Goal: Complete application form

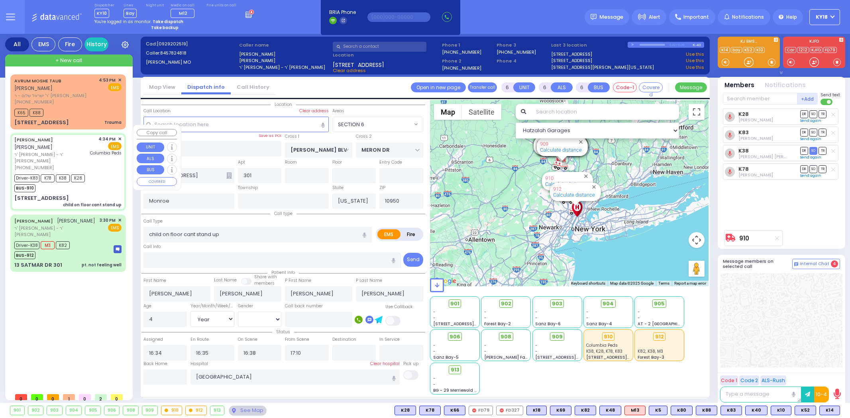
select select "SECTION 6"
select select "Year"
select select "[DEMOGRAPHIC_DATA]"
click at [52, 225] on span "ר' [PERSON_NAME] - ר' [PERSON_NAME]" at bounding box center [55, 231] width 83 height 13
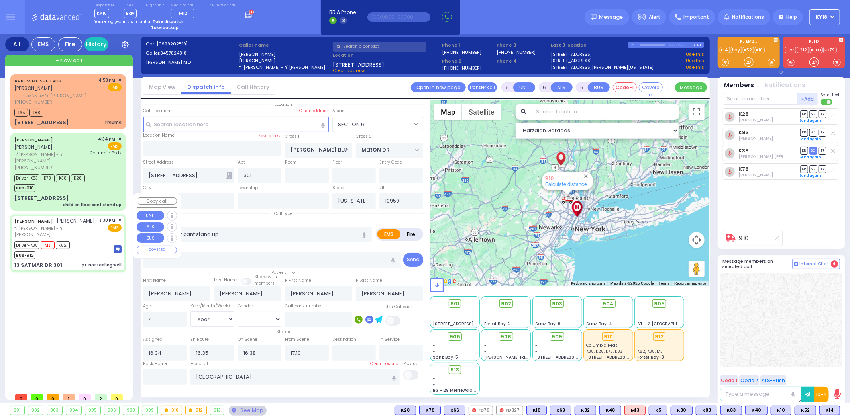
select select
type input "pt. not feeling well"
radio input "true"
type input "MRS."
type input "SPILLMAN"
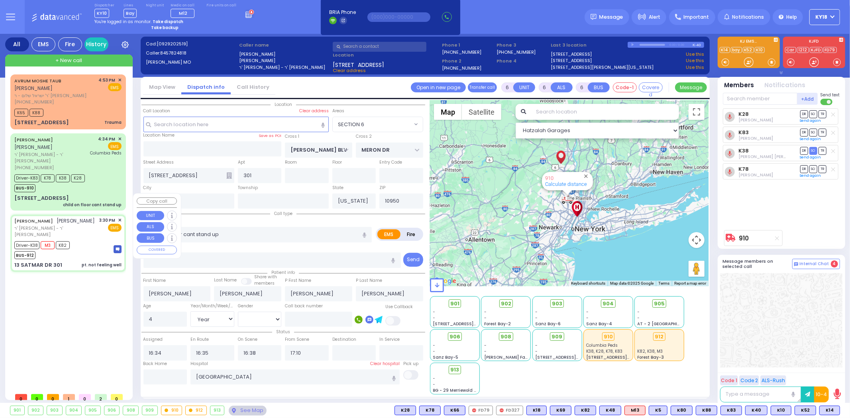
type input "[PERSON_NAME]"
type input "71"
select select "Year"
select select "[DEMOGRAPHIC_DATA]"
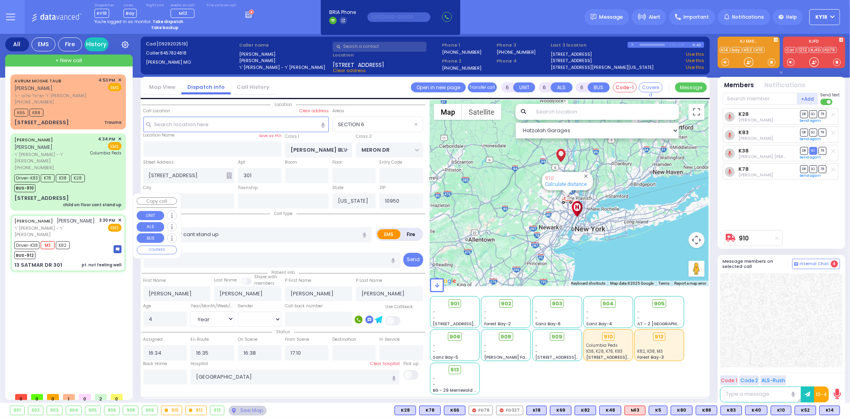
type input "15:30"
type input "15:32"
type input "15:35"
type input "16:30"
type input "[GEOGRAPHIC_DATA] [STREET_ADDRESS][US_STATE]"
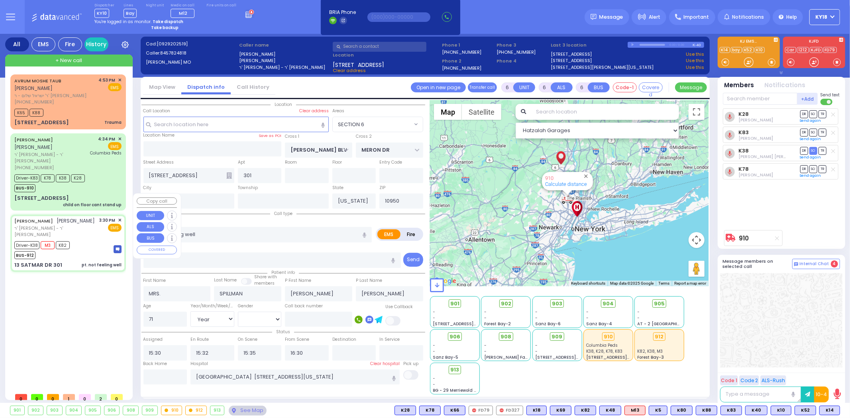
select select "Hatzalah Garages"
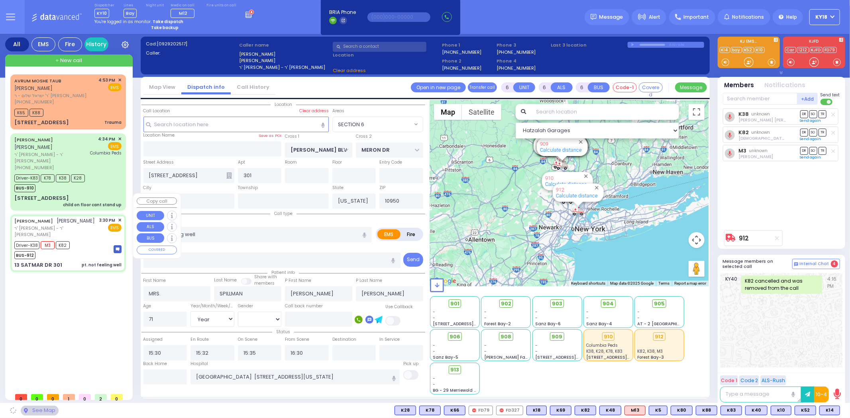
type input "SIGET COURT"
type input "ACRES RD"
type input "13 SATMAR DR"
type input "[PERSON_NAME]"
select select "SECTION 3"
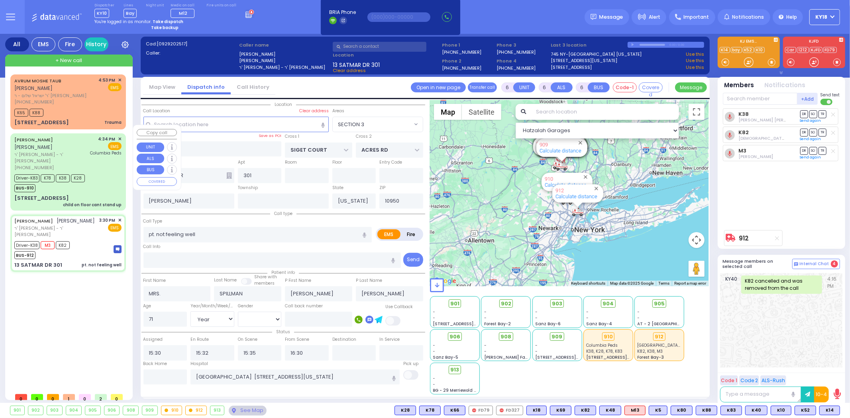
click at [49, 194] on div "[STREET_ADDRESS]" at bounding box center [41, 198] width 55 height 8
select select
type input "child on floor cant stand up"
radio input "true"
type input "[PERSON_NAME]"
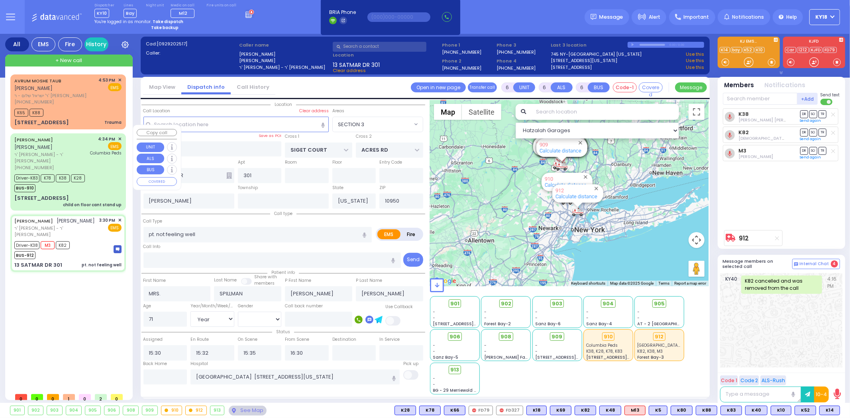
type input "[PERSON_NAME]"
type input "4"
select select "Year"
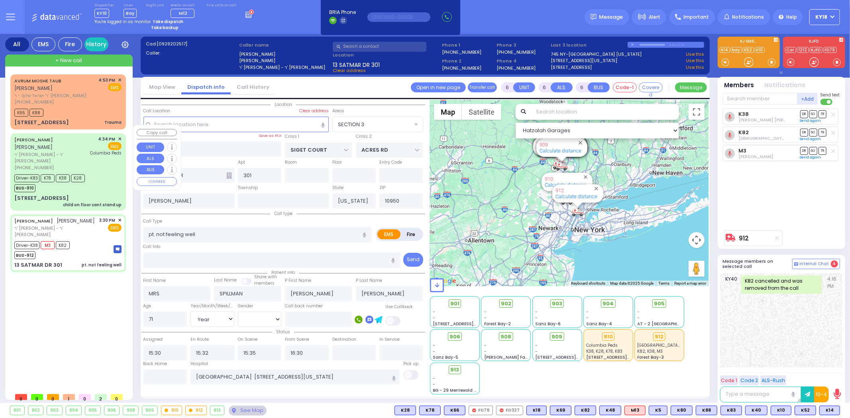
select select "[DEMOGRAPHIC_DATA]"
type input "16:34"
type input "16:35"
type input "16:38"
type input "17:10"
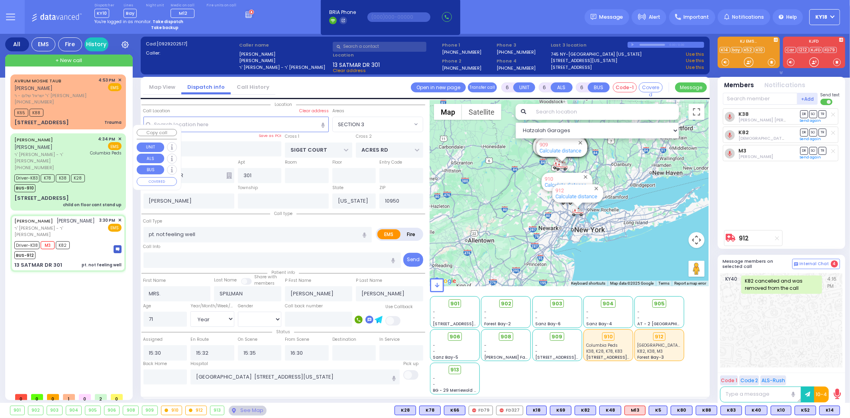
type input "[GEOGRAPHIC_DATA]"
select select "Hatzalah Garages"
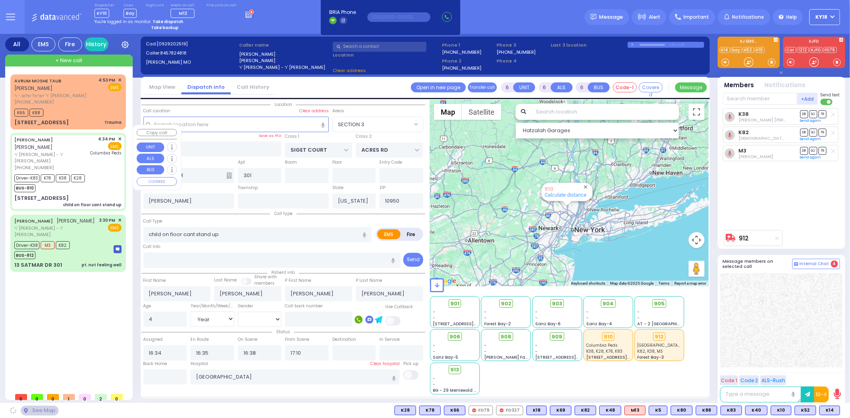
type input "[PERSON_NAME] BLVD"
type input "MERON DR"
type input "[STREET_ADDRESS]"
type input "Monroe"
select select "SECTION 6"
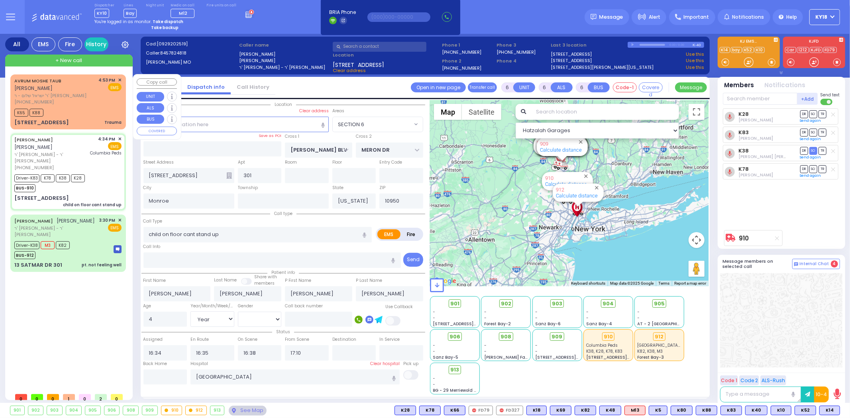
click at [90, 119] on div "[STREET_ADDRESS] Trauma" at bounding box center [67, 123] width 107 height 8
type input "2"
type input "0"
select select
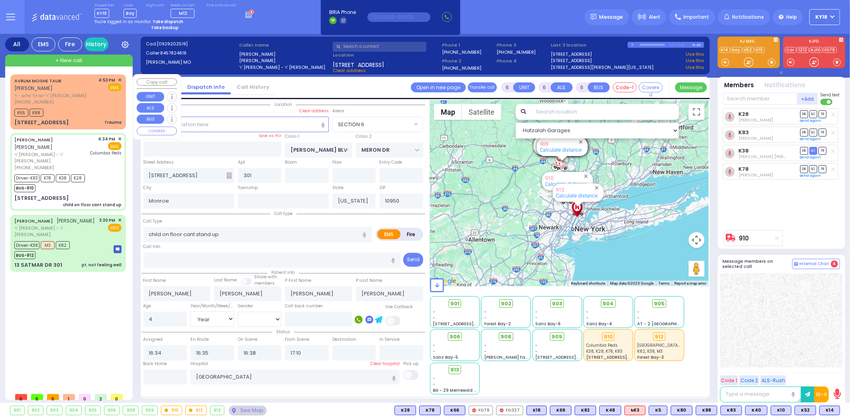
type input "Trauma"
radio input "true"
type input "AVRUM MOSHE"
type input "TAUB"
select select
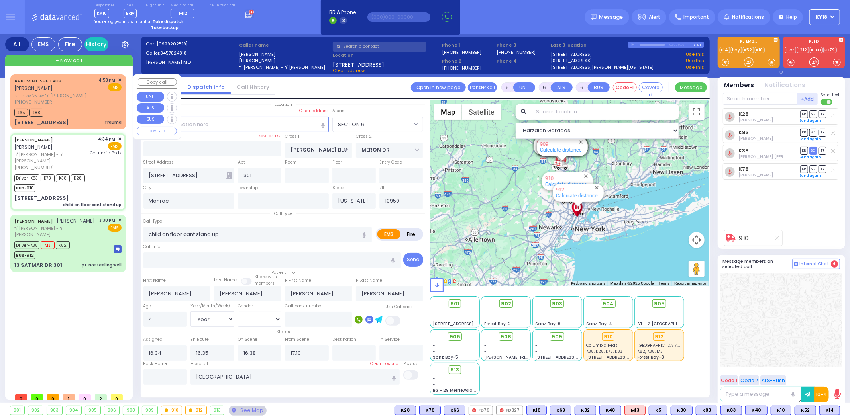
select select
type input "16:53"
type input "16:54"
select select "Hatzalah Garages"
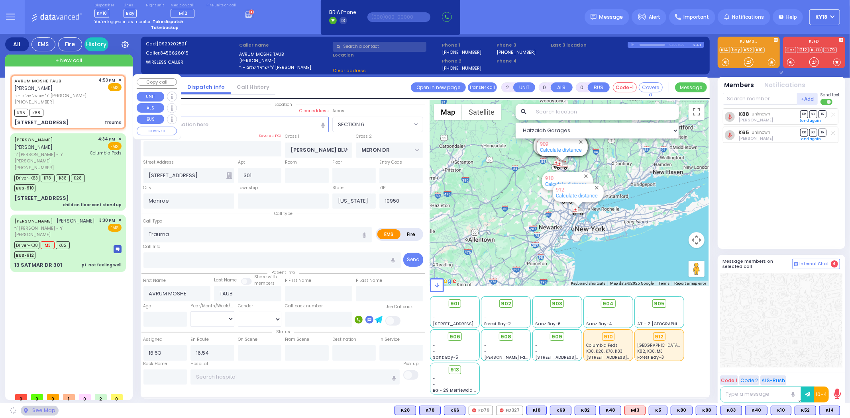
type input "DINEV COURT"
type input "[GEOGRAPHIC_DATA]"
type input "18 DINEV RD"
type input "201"
select select "BEIRECH [PERSON_NAME]"
